Goal: Find specific page/section: Find specific page/section

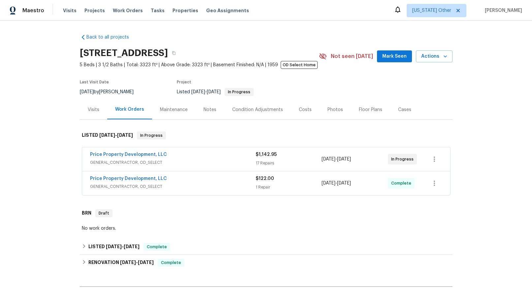
click at [131, 163] on span "GENERAL_CONTRACTOR, OD_SELECT" at bounding box center [173, 162] width 166 height 7
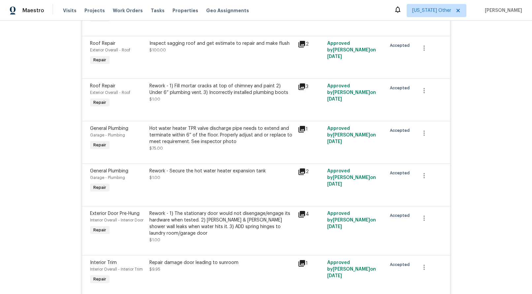
scroll to position [888, 0]
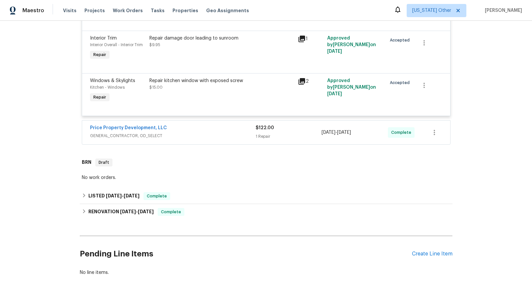
click at [147, 133] on span "GENERAL_CONTRACTOR, OD_SELECT" at bounding box center [173, 136] width 166 height 7
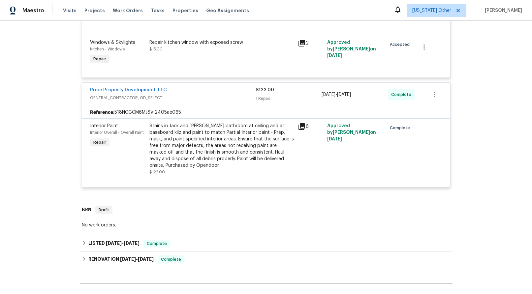
scroll to position [985, 0]
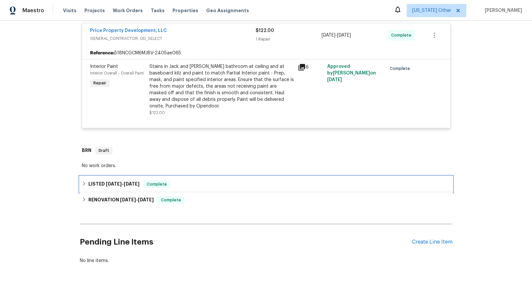
click at [119, 182] on span "[DATE]" at bounding box center [114, 184] width 16 height 5
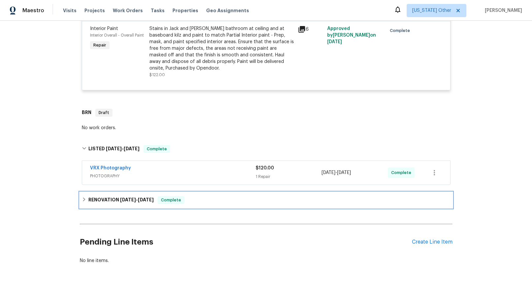
click at [131, 198] on span "[DATE]" at bounding box center [128, 200] width 16 height 5
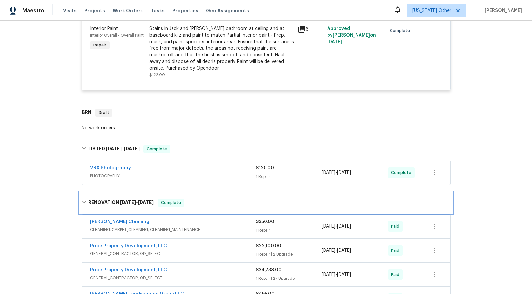
scroll to position [1160, 0]
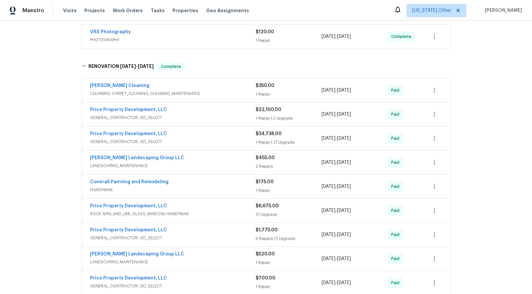
click at [129, 139] on span "GENERAL_CONTRACTOR, OD_SELECT" at bounding box center [173, 142] width 166 height 7
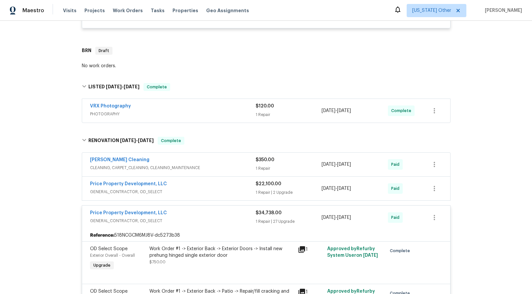
scroll to position [753, 0]
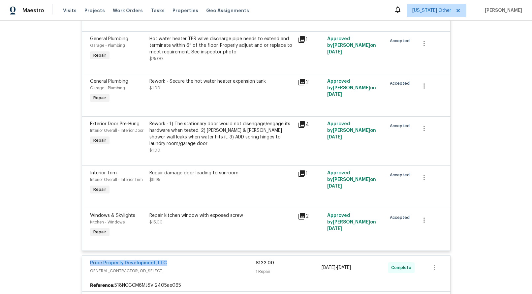
drag, startPoint x: 165, startPoint y: 243, endPoint x: 87, endPoint y: 245, distance: 77.9
click at [90, 260] on div "Price Property Development, LLC" at bounding box center [173, 264] width 166 height 8
copy link "Price Property Development, LLC"
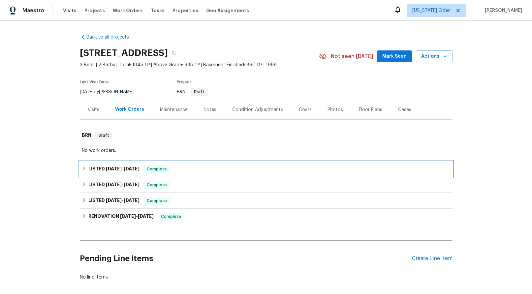
click at [116, 163] on div "LISTED [DATE] - [DATE] Complete" at bounding box center [266, 169] width 373 height 16
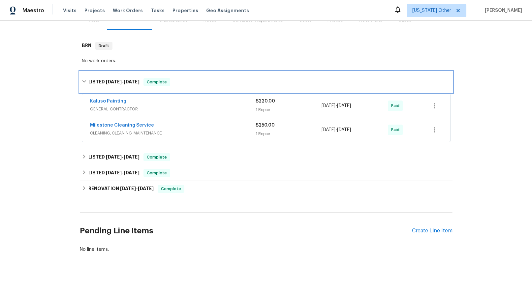
scroll to position [98, 0]
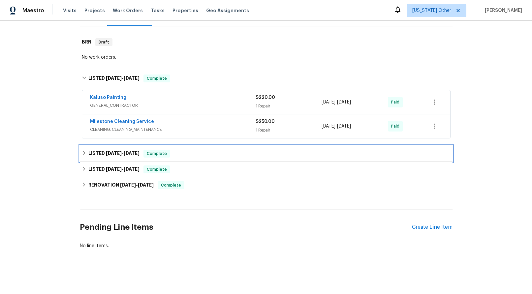
click at [115, 151] on h6 "LISTED [DATE] - [DATE]" at bounding box center [113, 154] width 51 height 8
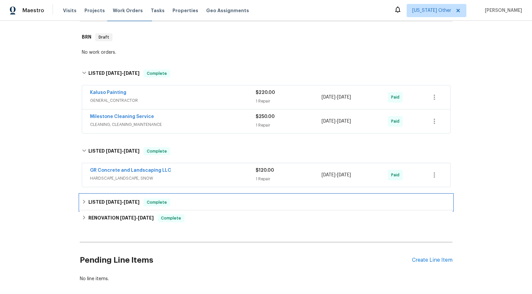
drag, startPoint x: 110, startPoint y: 204, endPoint x: 135, endPoint y: 202, distance: 24.5
click at [110, 204] on span "[DATE]" at bounding box center [114, 202] width 16 height 5
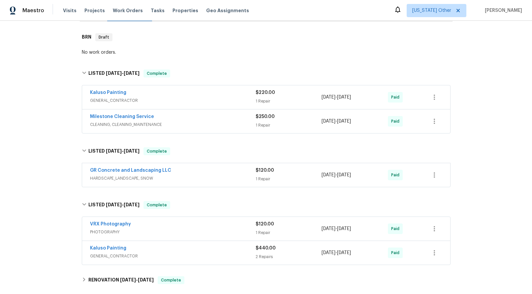
click at [110, 101] on span "GENERAL_CONTRACTOR" at bounding box center [173, 100] width 166 height 7
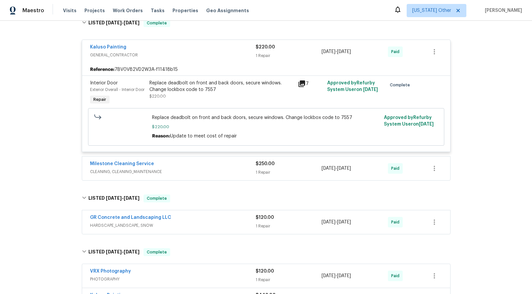
scroll to position [220, 0]
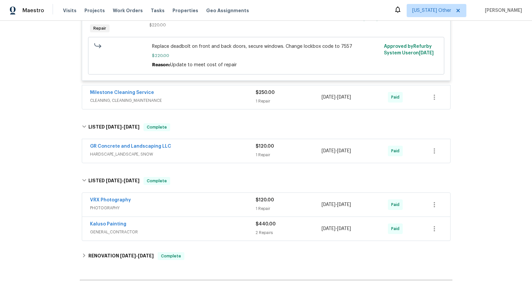
click at [120, 104] on span "CLEANING, CLEANING_MAINTENANCE" at bounding box center [173, 100] width 166 height 7
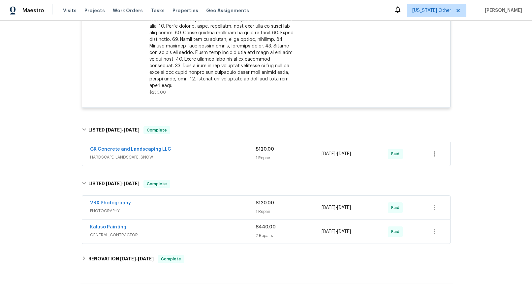
scroll to position [405, 0]
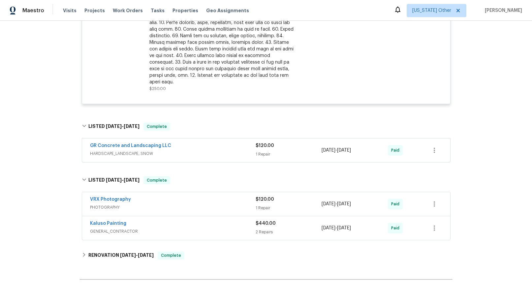
click at [105, 231] on span "GENERAL_CONTRACTOR" at bounding box center [173, 231] width 166 height 7
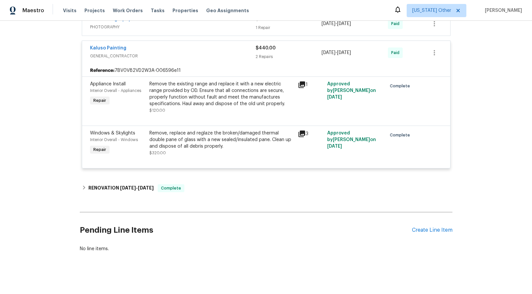
scroll to position [594, 0]
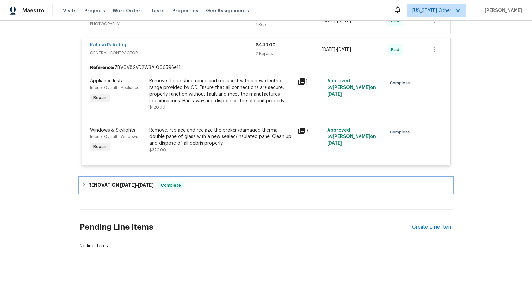
click at [125, 183] on span "6/9/25" at bounding box center [128, 185] width 16 height 5
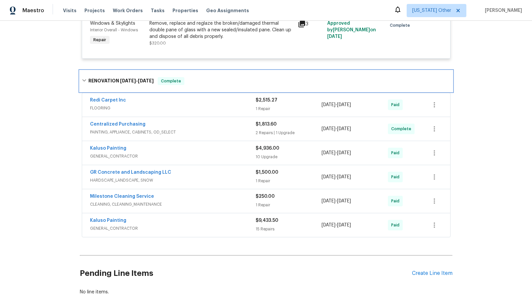
scroll to position [699, 0]
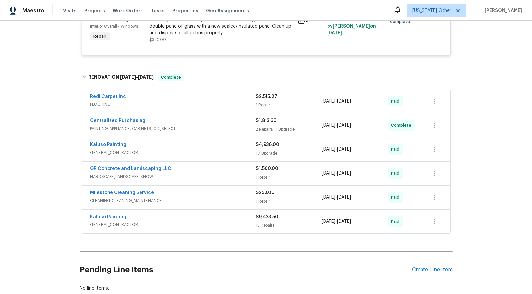
click at [111, 223] on span "GENERAL_CONTRACTOR" at bounding box center [173, 225] width 166 height 7
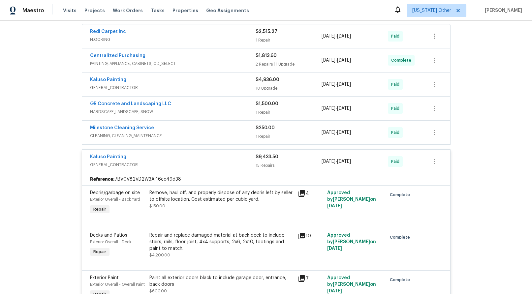
scroll to position [749, 0]
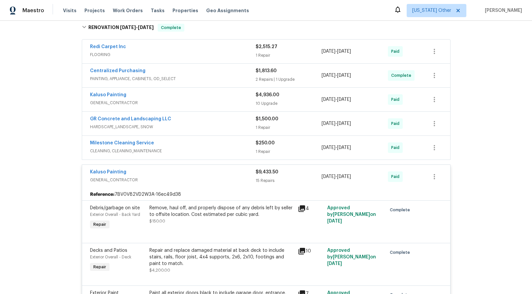
drag, startPoint x: 116, startPoint y: 129, endPoint x: 120, endPoint y: 130, distance: 4.3
click at [116, 129] on span "HARDSCAPE_LANDSCAPE, SNOW" at bounding box center [173, 127] width 166 height 7
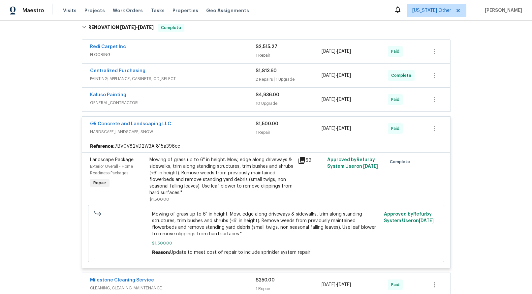
click at [116, 103] on span "GENERAL_CONTRACTOR" at bounding box center [173, 103] width 166 height 7
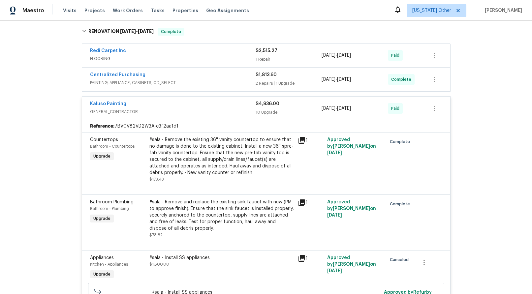
scroll to position [682, 0]
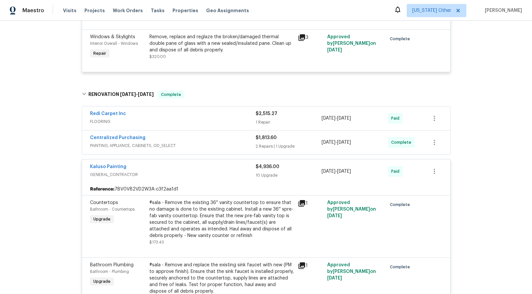
click at [136, 147] on span "PAINTING, APPLIANCE, CABINETS, OD_SELECT" at bounding box center [173, 145] width 166 height 7
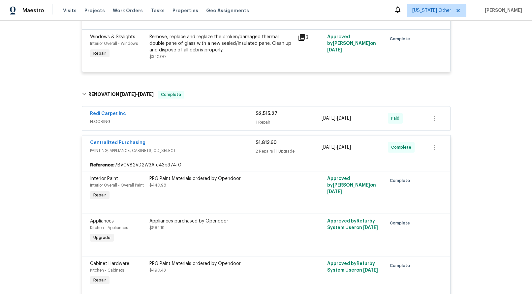
click at [102, 122] on span "FLOORING" at bounding box center [173, 121] width 166 height 7
